Goal: Task Accomplishment & Management: Use online tool/utility

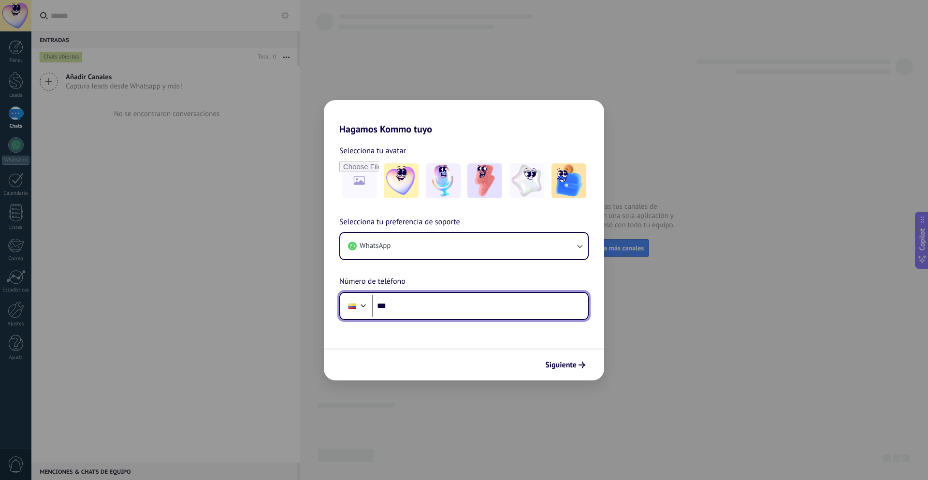
click at [466, 309] on input "***" at bounding box center [480, 306] width 216 height 22
type input "**********"
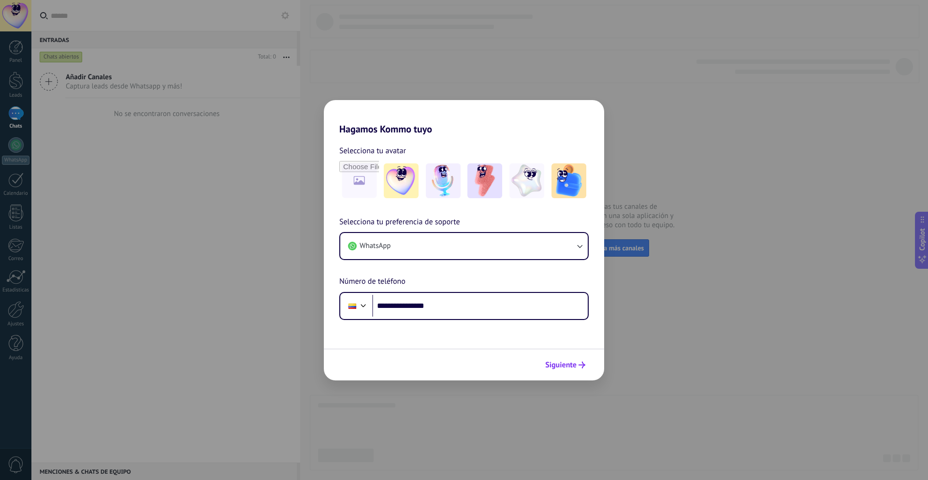
click at [574, 363] on span "Siguiente" at bounding box center [560, 365] width 31 height 7
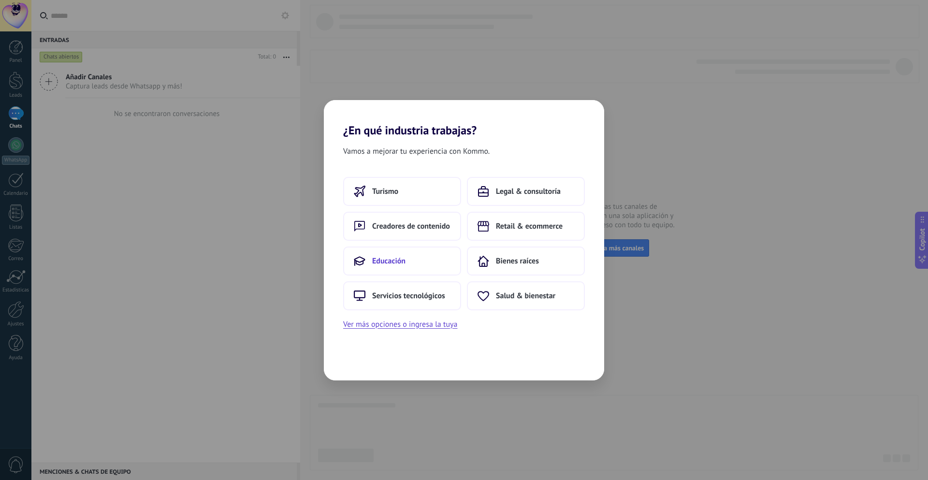
click at [406, 259] on button "Educación" at bounding box center [402, 261] width 118 height 29
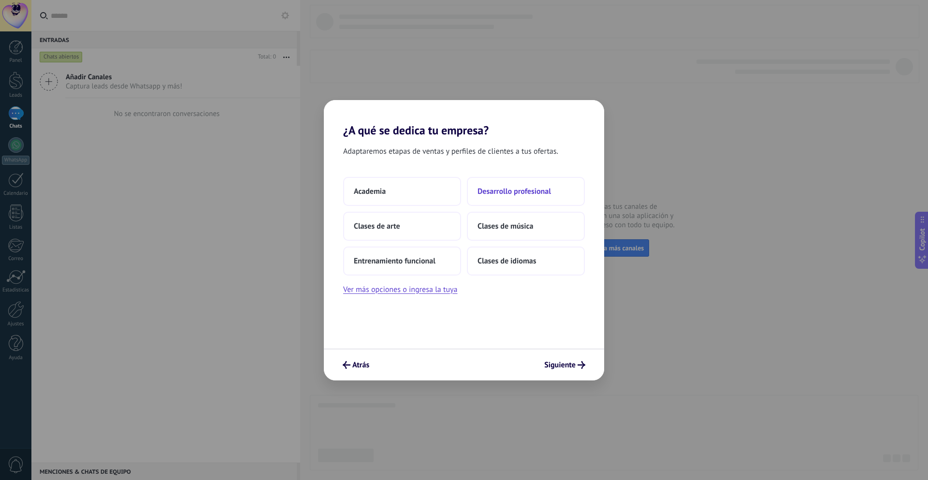
click at [504, 189] on span "Desarrollo profesional" at bounding box center [514, 192] width 73 height 10
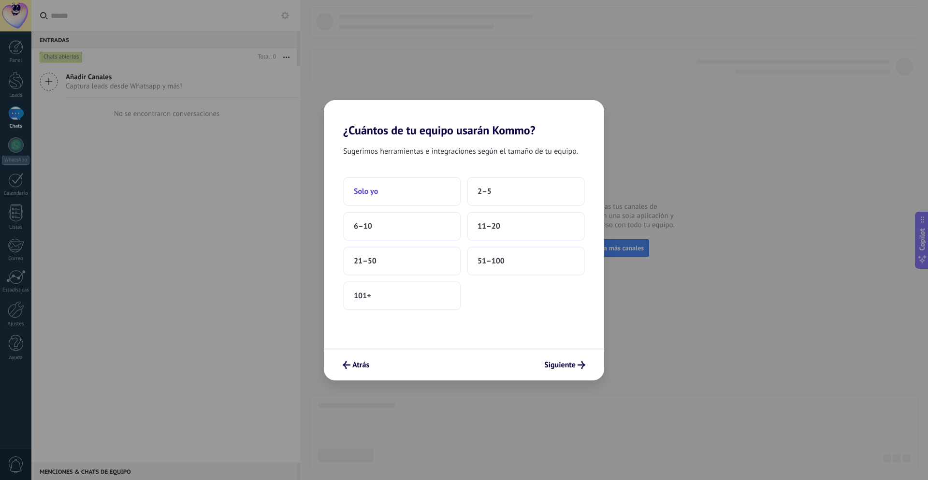
click at [397, 189] on button "Solo yo" at bounding box center [402, 191] width 118 height 29
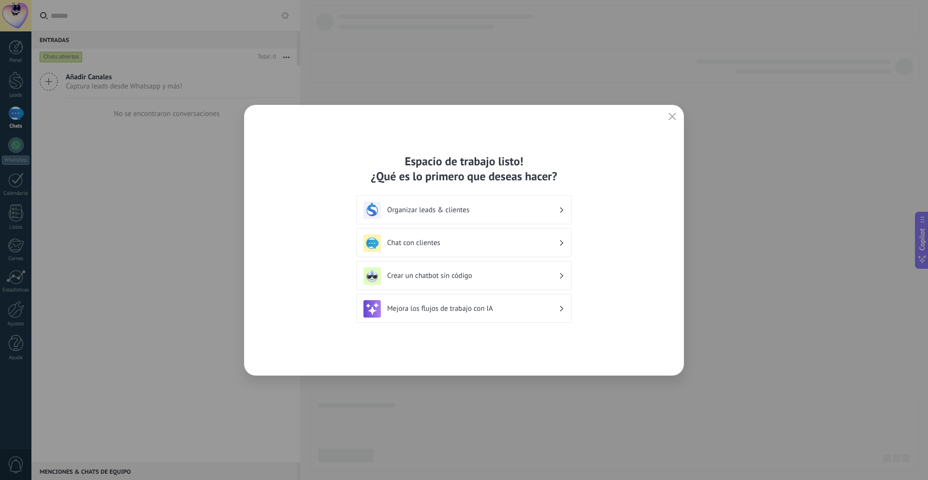
click at [470, 319] on div "Mejora los flujos de trabajo con IA" at bounding box center [464, 308] width 216 height 29
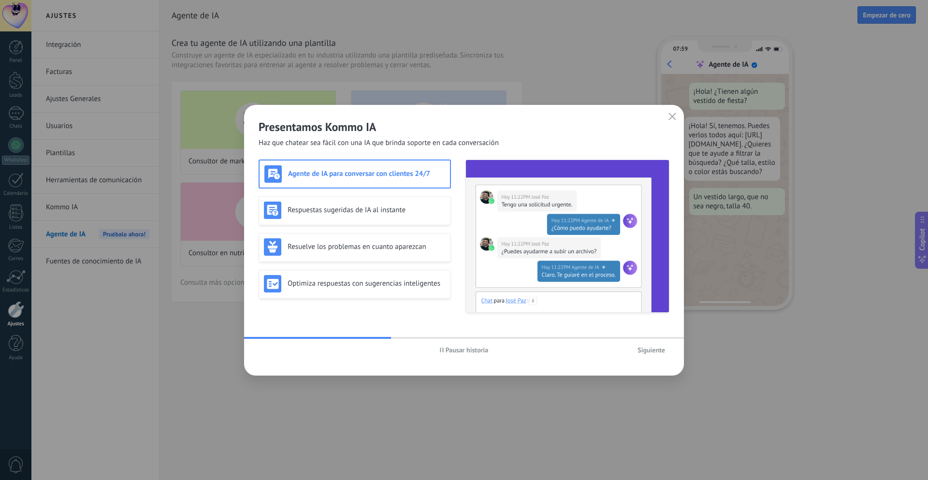
click at [643, 350] on span "Siguiente" at bounding box center [652, 350] width 28 height 7
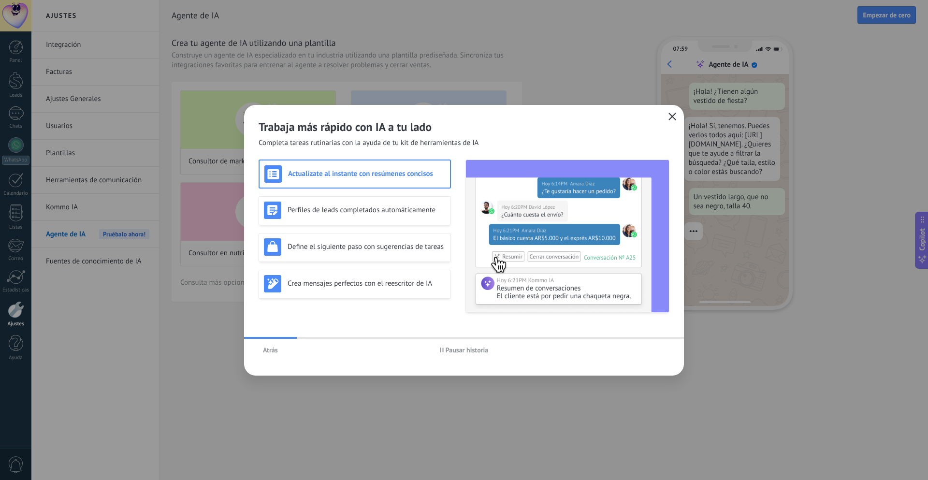
click at [677, 116] on button "button" at bounding box center [672, 117] width 13 height 14
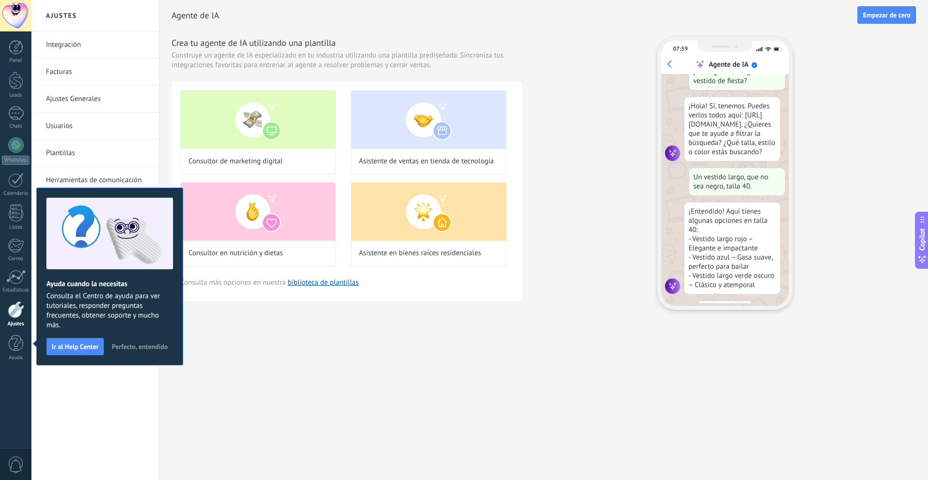
scroll to position [29, 0]
click at [277, 369] on div "Ajustes Integración Facturas Ajustes Generales Usuarios Plantillas Herramientas…" at bounding box center [479, 240] width 897 height 480
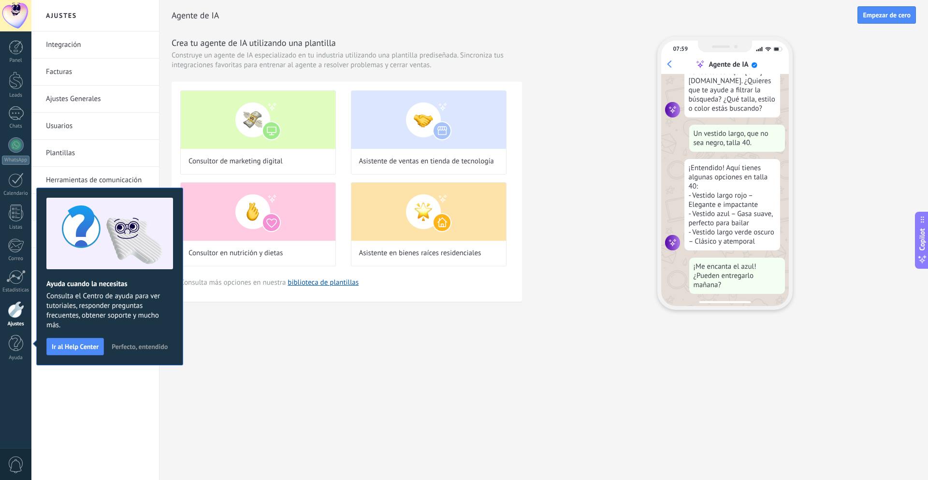
click at [142, 347] on span "Perfecto, entendido" at bounding box center [140, 346] width 56 height 7
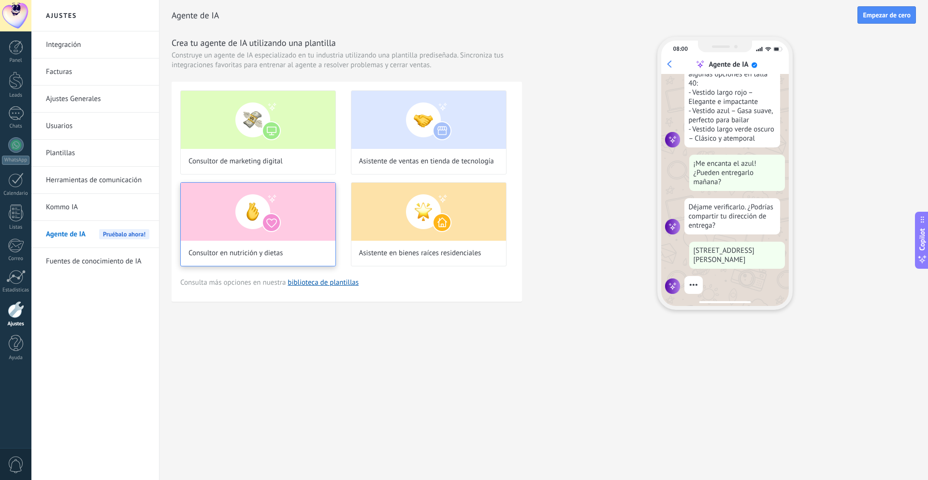
scroll to position [175, 0]
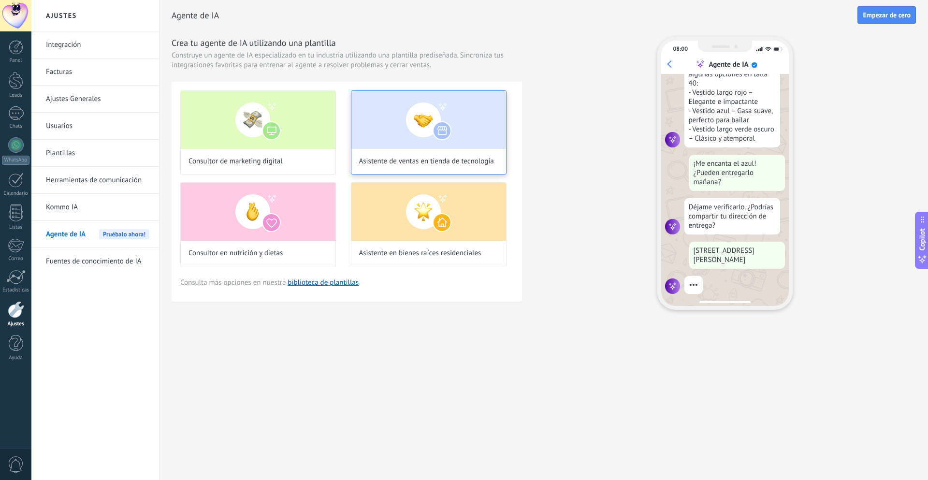
click at [468, 118] on img at bounding box center [428, 120] width 155 height 58
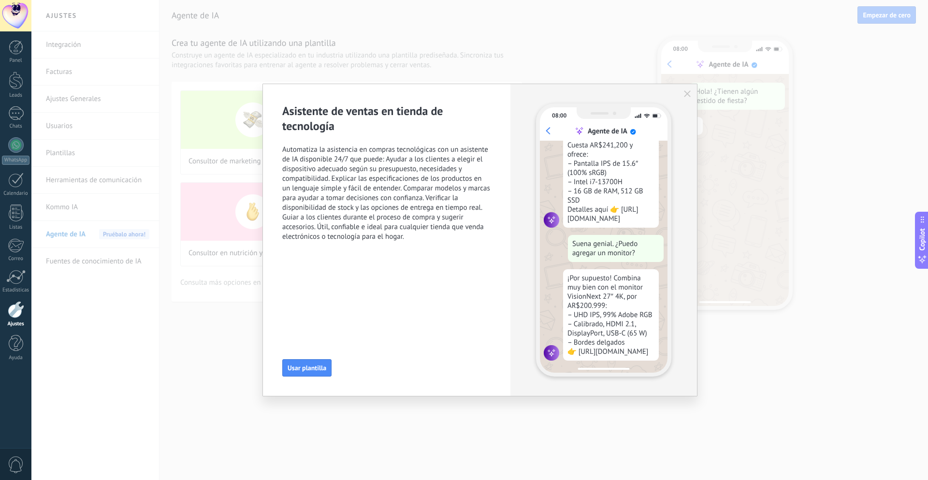
scroll to position [112, 0]
click at [303, 371] on span "Usar plantilla" at bounding box center [307, 367] width 39 height 7
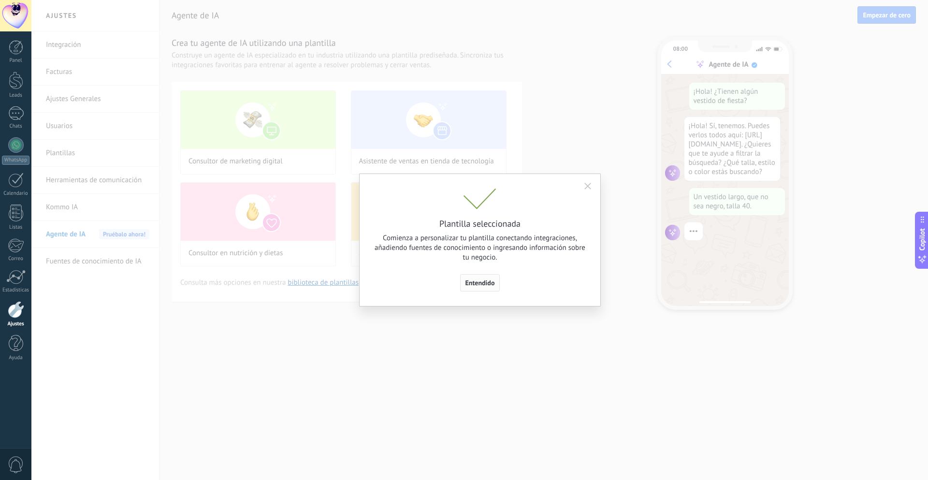
click at [480, 282] on span "Entendido" at bounding box center [479, 282] width 29 height 7
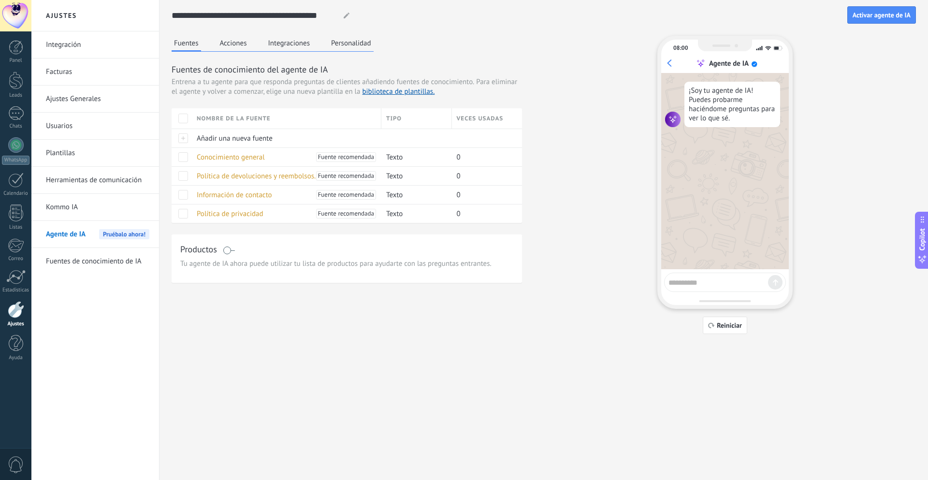
click at [189, 43] on button "Fuentes" at bounding box center [186, 44] width 29 height 16
click at [232, 158] on span "Conocimiento general" at bounding box center [231, 157] width 68 height 9
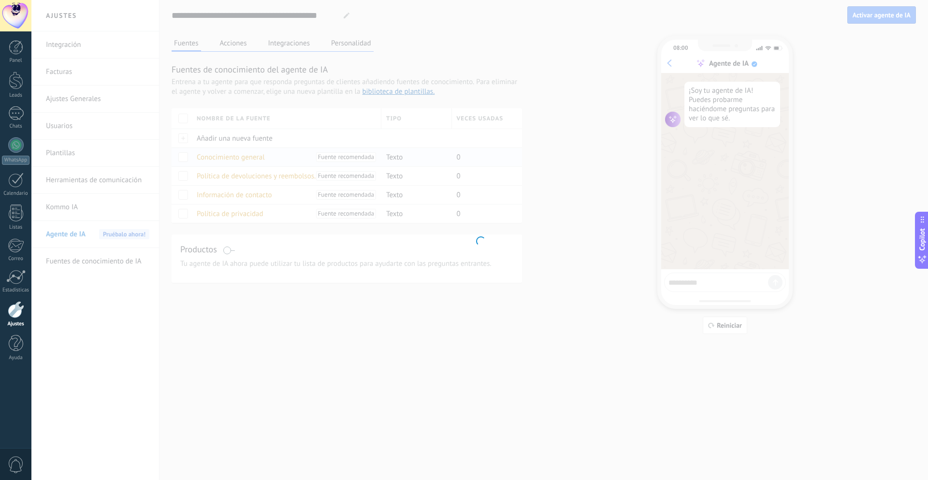
type input "**********"
type textarea "**********"
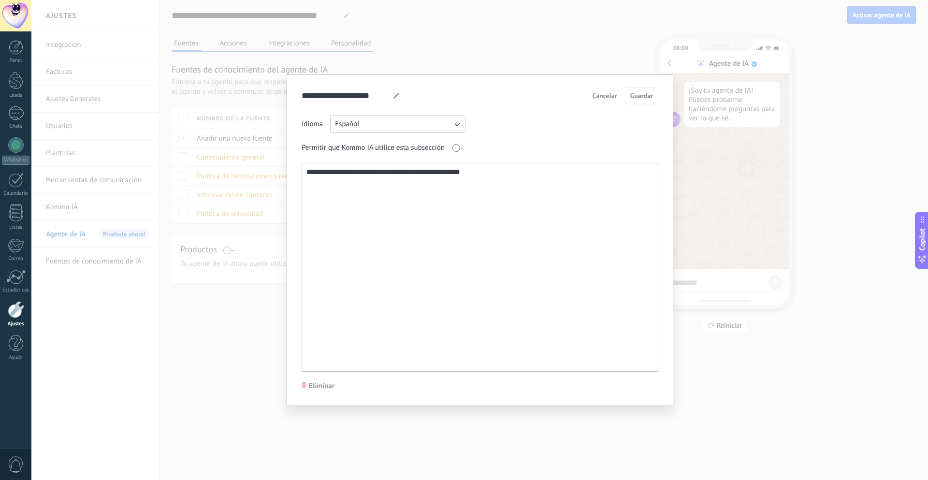
click at [595, 99] on span "Cancelar" at bounding box center [605, 95] width 25 height 7
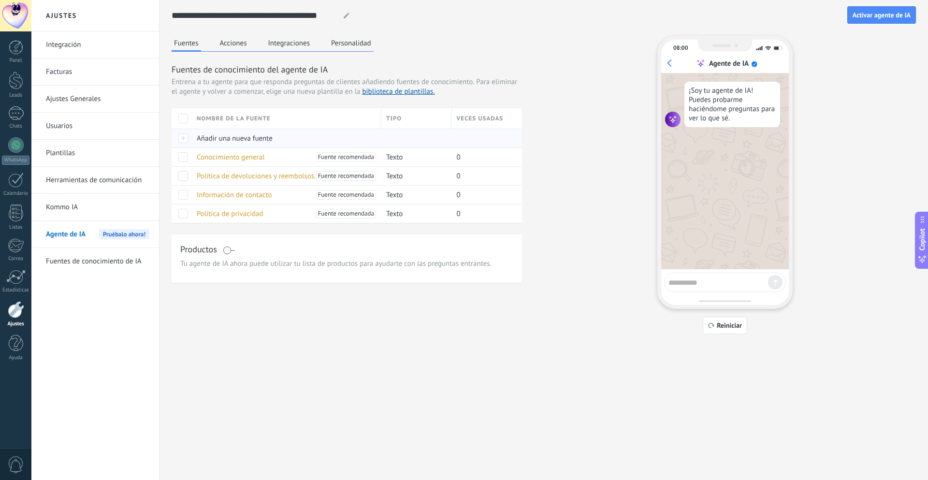
click at [207, 135] on span "Añadir una nueva fuente" at bounding box center [235, 138] width 76 height 9
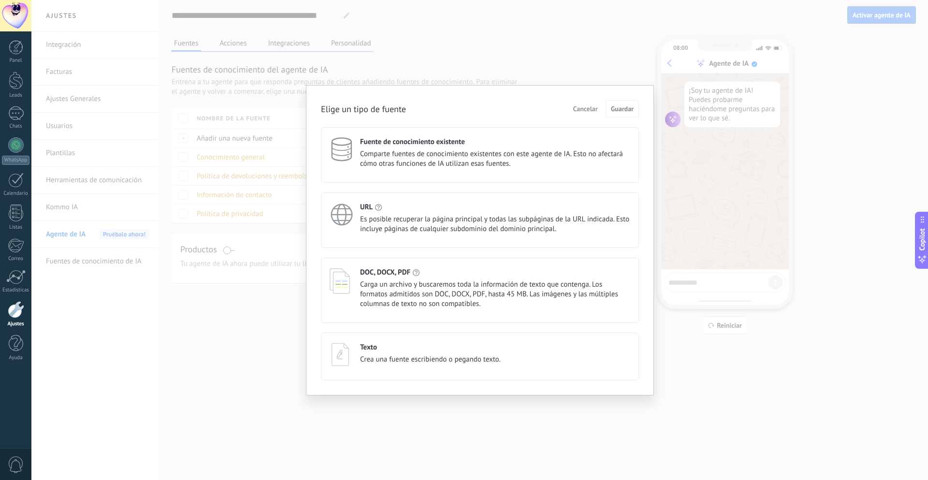
click at [478, 166] on span "Comparte fuentes de conocimiento existentes con este agente de IA. Esto no afec…" at bounding box center [495, 158] width 270 height 19
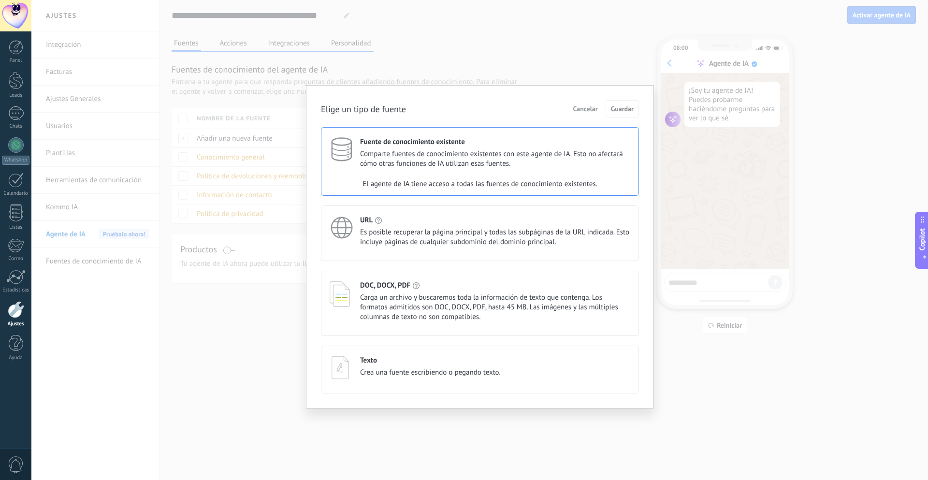
click at [478, 166] on span "Comparte fuentes de conocimiento existentes con este agente de IA. Esto no afec…" at bounding box center [495, 158] width 270 height 19
click at [456, 108] on div "Elige un tipo de fuente Cancelar Guardar" at bounding box center [480, 108] width 318 height 17
click at [441, 305] on span "Carga un archivo y buscaremos toda la información de texto que contenga. Los fo…" at bounding box center [495, 307] width 270 height 29
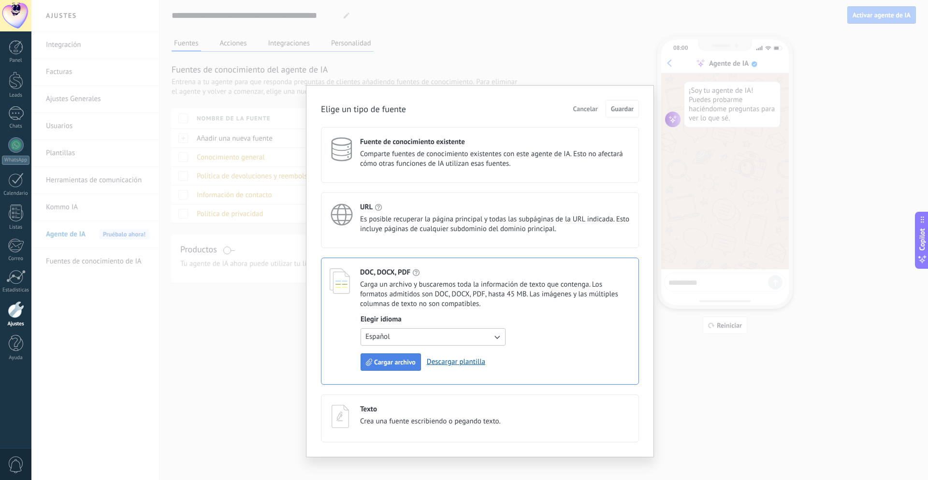
click at [386, 365] on span "Cargar archivo" at bounding box center [395, 362] width 42 height 7
